Goal: Browse casually: Explore the website without a specific task or goal

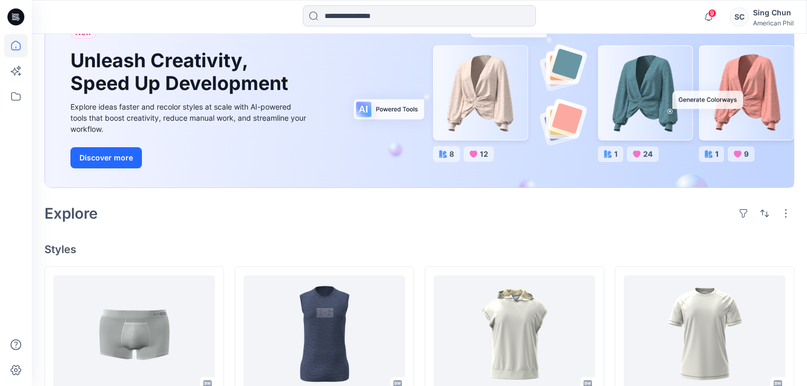
scroll to position [296, 0]
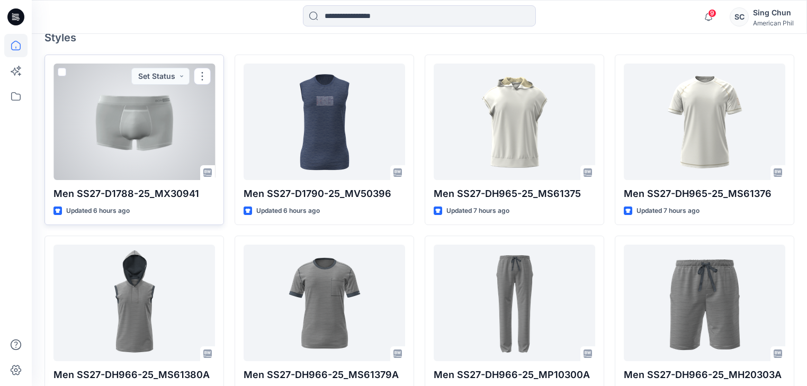
click at [138, 174] on div at bounding box center [133, 122] width 161 height 116
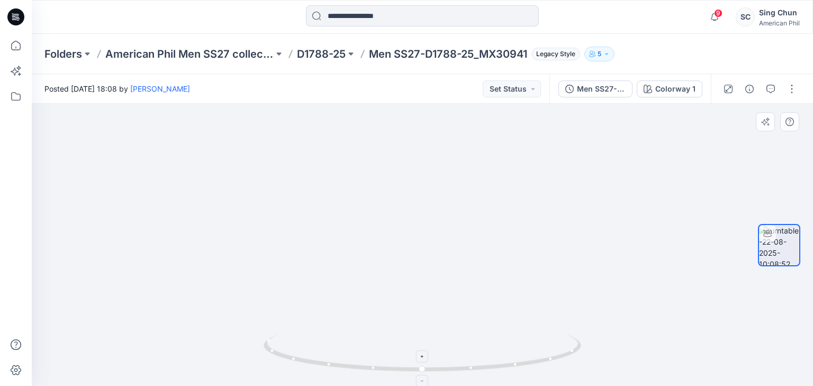
drag, startPoint x: 506, startPoint y: 314, endPoint x: 462, endPoint y: 337, distance: 49.5
click at [430, 329] on img at bounding box center [422, 239] width 343 height 294
drag, startPoint x: 471, startPoint y: 352, endPoint x: 444, endPoint y: 304, distance: 55.0
click at [413, 329] on div at bounding box center [422, 245] width 781 height 282
drag, startPoint x: 434, startPoint y: 326, endPoint x: 513, endPoint y: 316, distance: 79.6
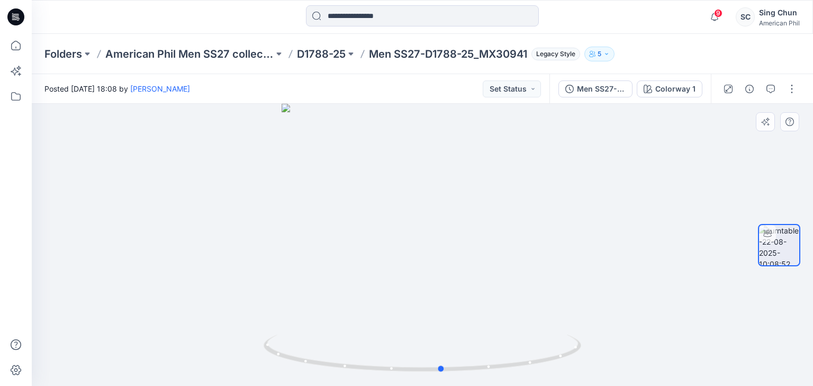
click at [513, 316] on div at bounding box center [422, 245] width 781 height 282
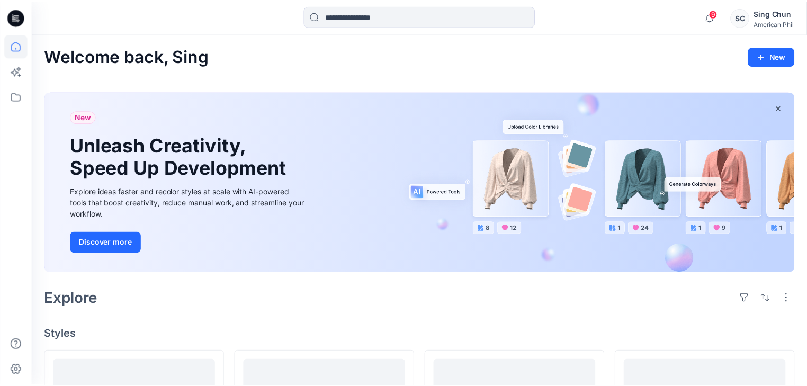
scroll to position [296, 0]
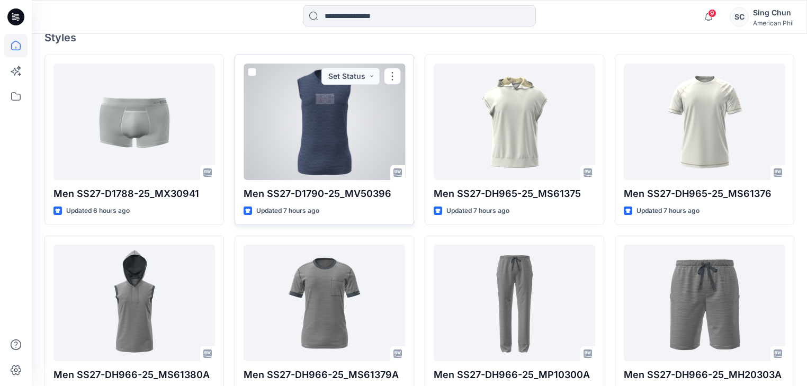
click at [343, 163] on div at bounding box center [324, 122] width 161 height 116
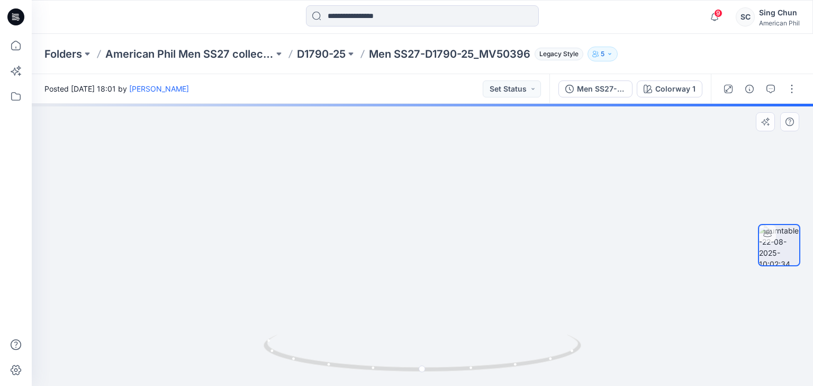
drag, startPoint x: 428, startPoint y: 158, endPoint x: 433, endPoint y: 208, distance: 50.0
click at [433, 208] on img at bounding box center [422, 162] width 711 height 447
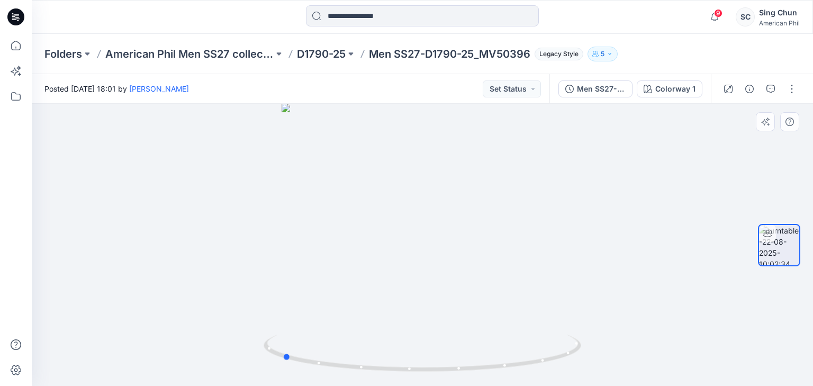
drag, startPoint x: 486, startPoint y: 337, endPoint x: 346, endPoint y: 316, distance: 142.0
click at [346, 316] on div at bounding box center [422, 245] width 781 height 282
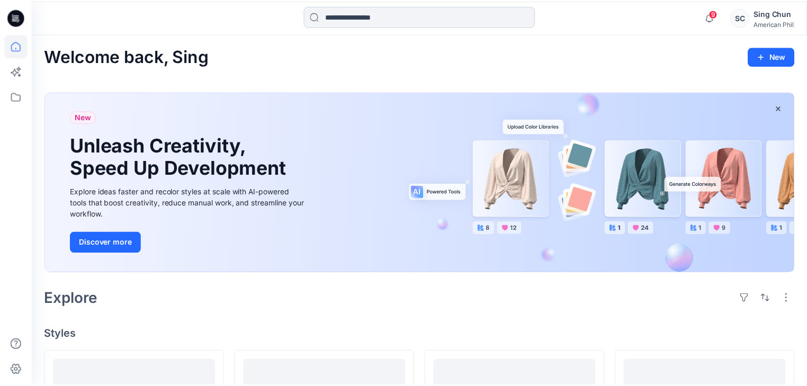
scroll to position [296, 0]
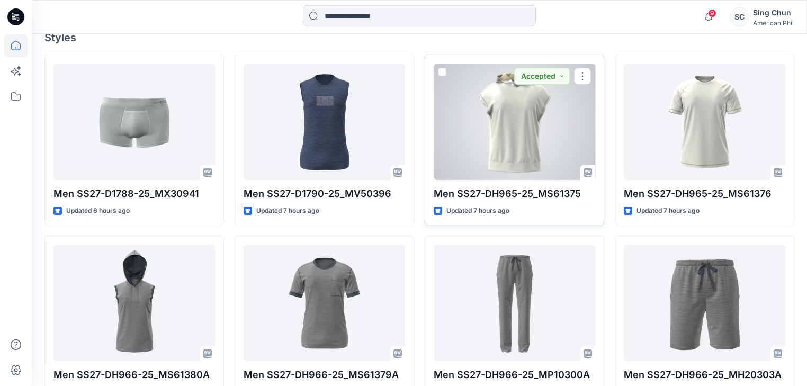
click at [507, 159] on div at bounding box center [514, 122] width 161 height 116
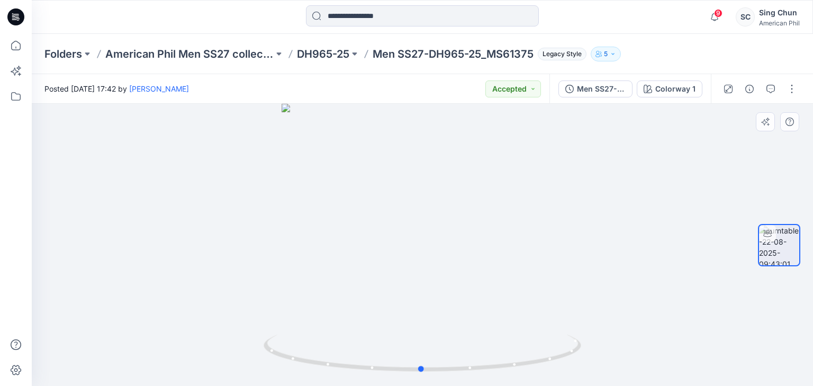
drag, startPoint x: 490, startPoint y: 285, endPoint x: 489, endPoint y: 248, distance: 37.1
click at [489, 248] on div at bounding box center [422, 245] width 781 height 282
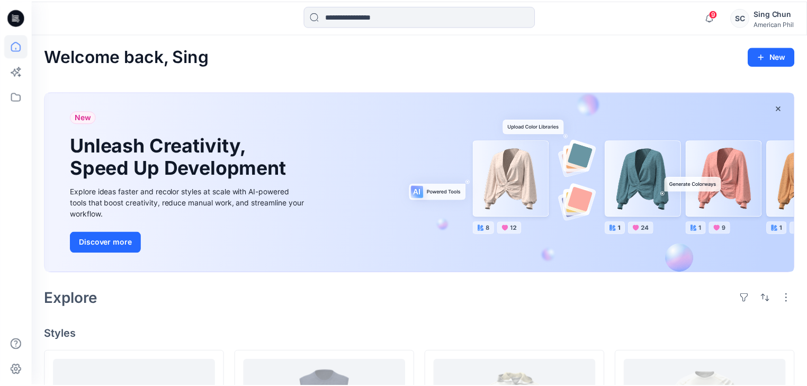
scroll to position [296, 0]
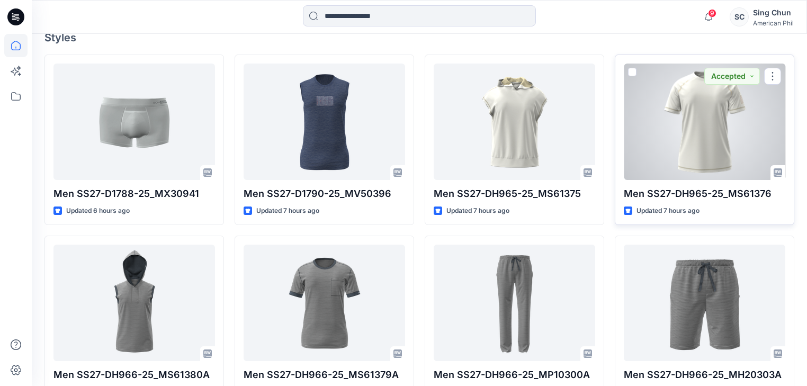
click at [633, 148] on div at bounding box center [704, 122] width 161 height 116
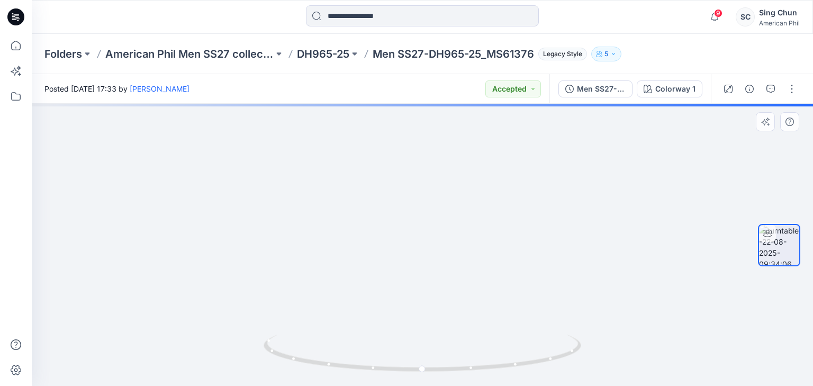
drag, startPoint x: 514, startPoint y: 291, endPoint x: 427, endPoint y: 290, distance: 86.8
click at [427, 290] on img at bounding box center [422, 229] width 343 height 313
drag, startPoint x: 476, startPoint y: 324, endPoint x: 451, endPoint y: 337, distance: 27.9
click at [390, 320] on img at bounding box center [422, 227] width 343 height 318
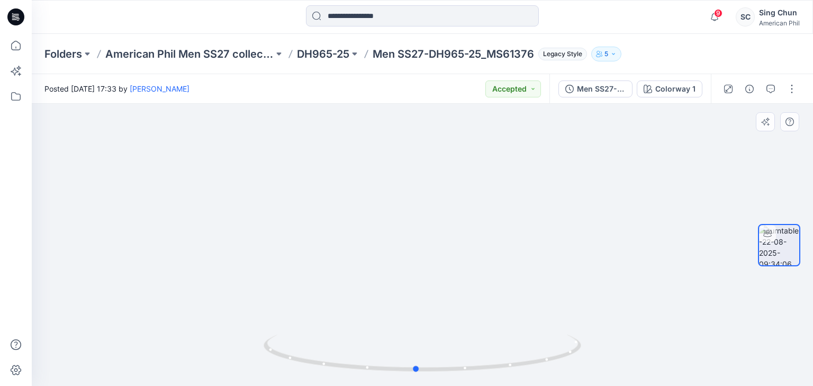
drag, startPoint x: 454, startPoint y: 347, endPoint x: 484, endPoint y: 282, distance: 71.3
click at [455, 318] on div at bounding box center [422, 245] width 781 height 282
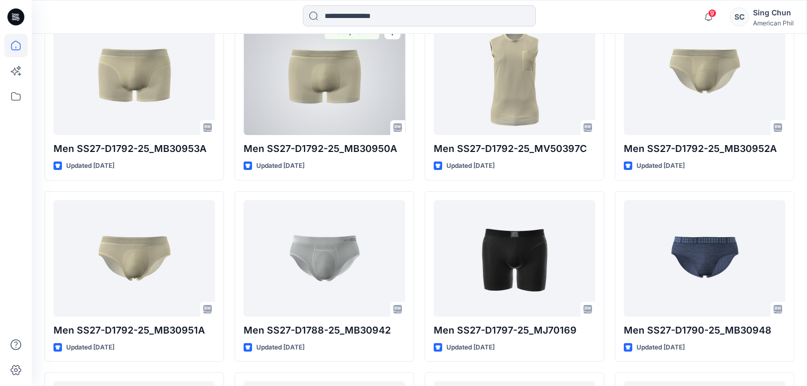
scroll to position [886, 0]
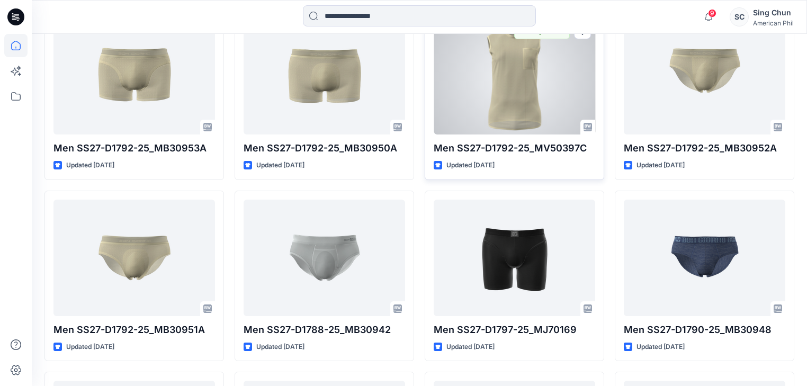
click at [498, 134] on div at bounding box center [514, 76] width 161 height 116
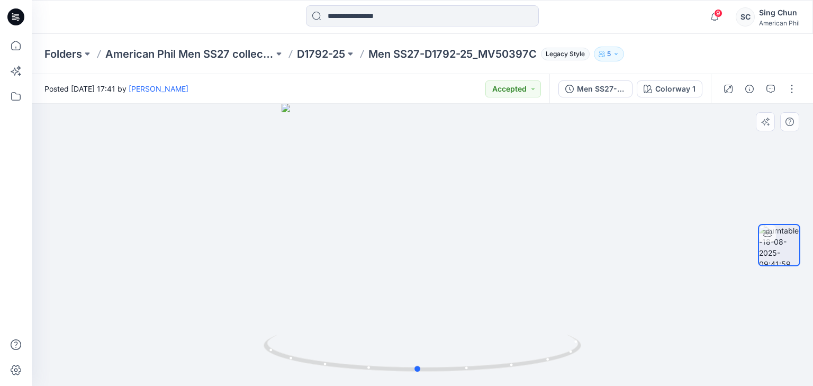
drag, startPoint x: 487, startPoint y: 337, endPoint x: 488, endPoint y: 324, distance: 12.7
click at [488, 324] on div at bounding box center [422, 245] width 781 height 282
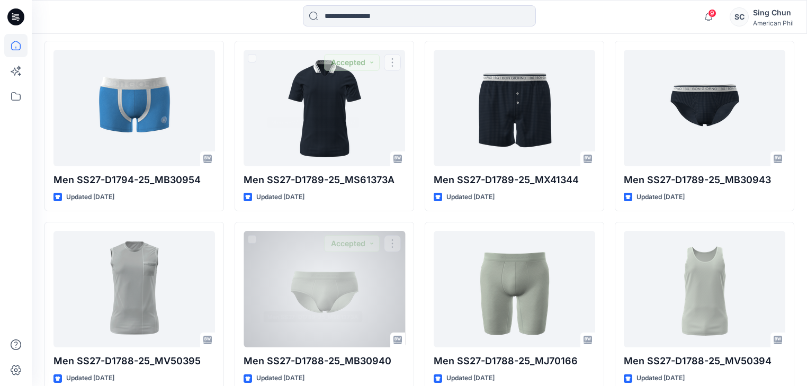
scroll to position [1512, 0]
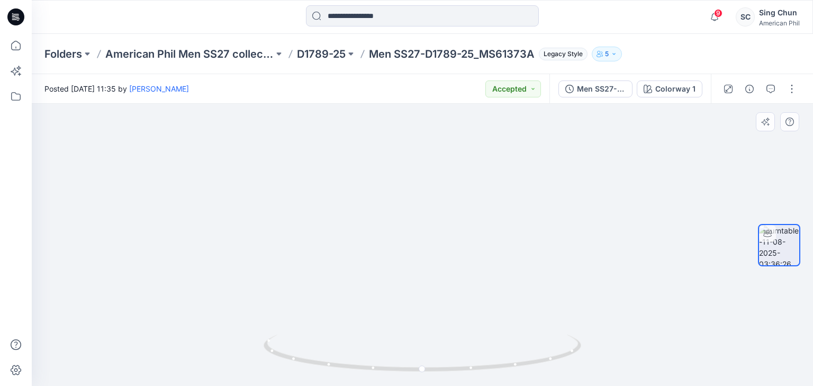
drag, startPoint x: 439, startPoint y: 160, endPoint x: 439, endPoint y: 259, distance: 99.5
click at [439, 259] on img at bounding box center [422, 239] width 527 height 293
